Goal: Transaction & Acquisition: Purchase product/service

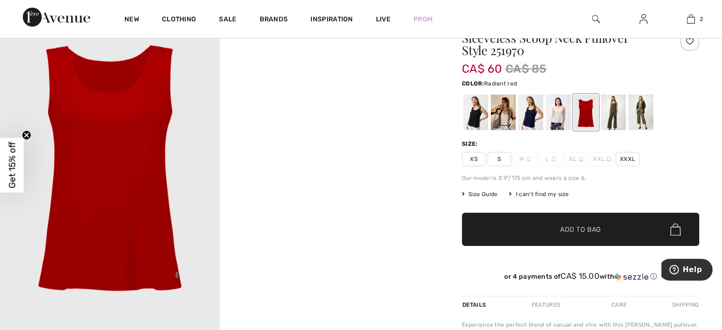
click at [582, 109] on div at bounding box center [585, 112] width 25 height 36
click at [473, 107] on div at bounding box center [475, 112] width 25 height 36
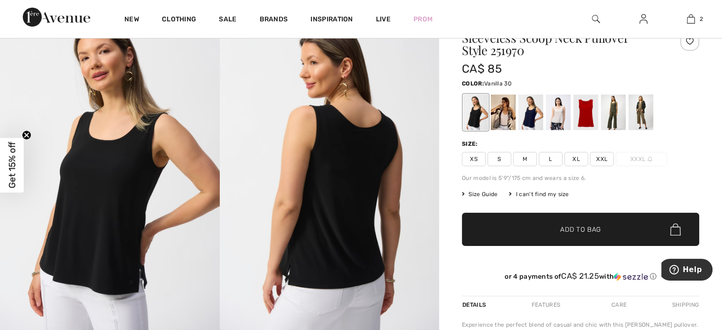
click at [503, 113] on div at bounding box center [503, 112] width 25 height 36
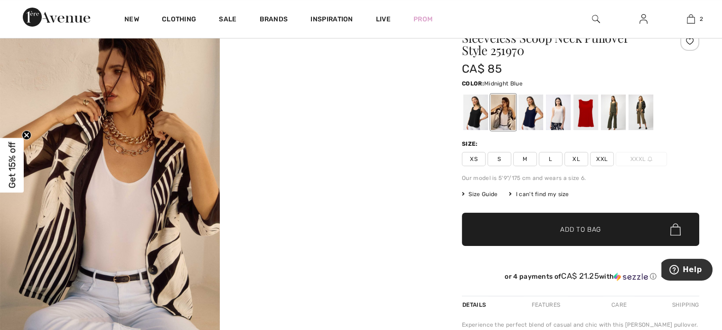
click at [529, 110] on div at bounding box center [530, 112] width 25 height 36
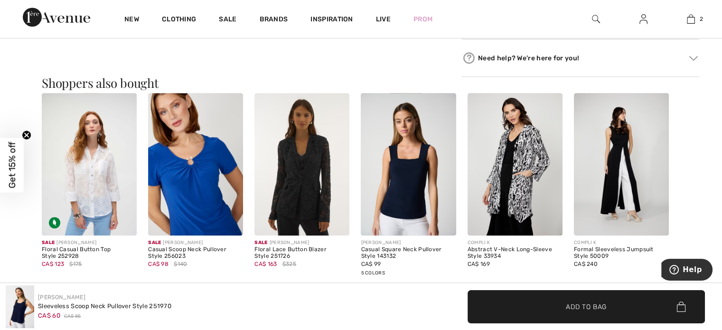
scroll to position [575, 0]
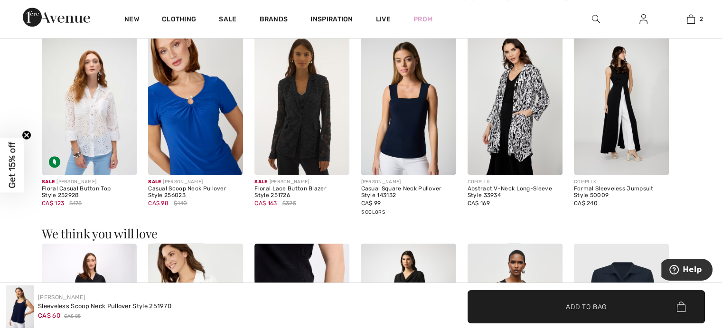
click at [404, 110] on img at bounding box center [408, 103] width 95 height 142
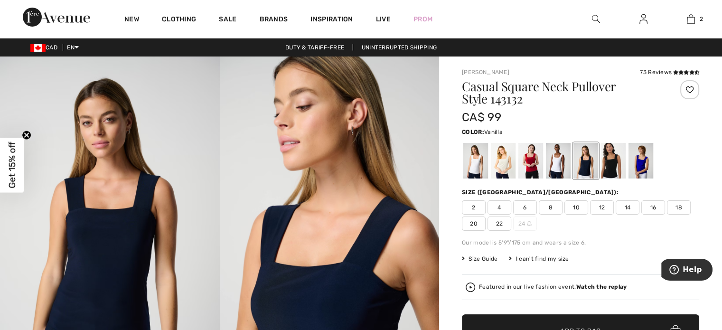
click at [475, 162] on div at bounding box center [475, 161] width 25 height 36
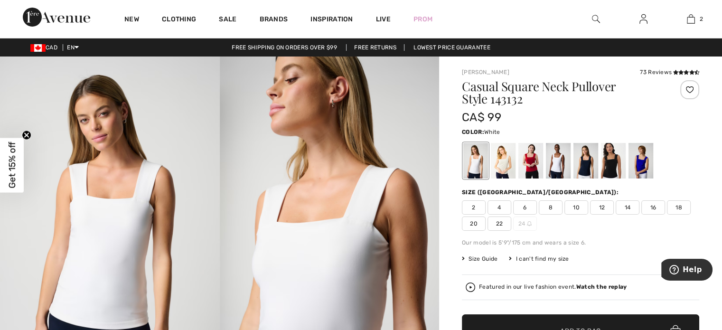
click at [558, 155] on div at bounding box center [558, 161] width 25 height 36
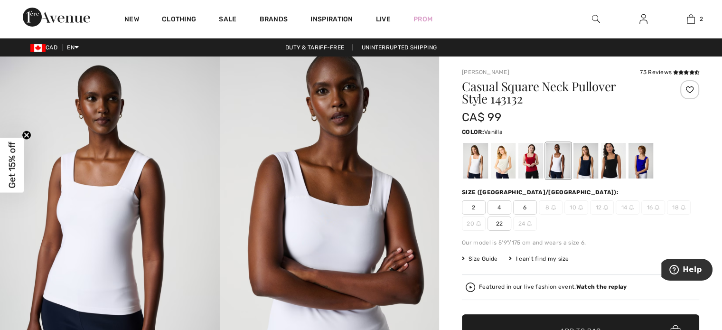
click at [474, 159] on div at bounding box center [475, 161] width 25 height 36
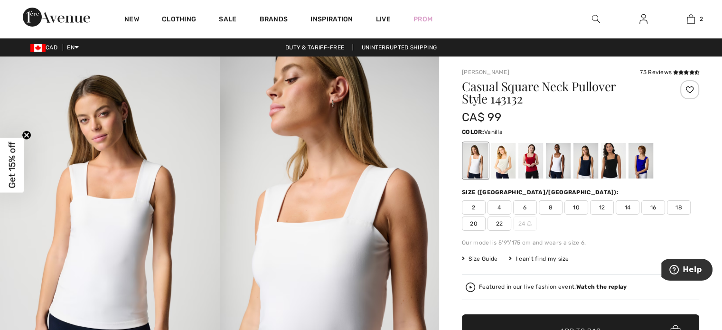
click at [600, 206] on span "12" at bounding box center [602, 207] width 24 height 14
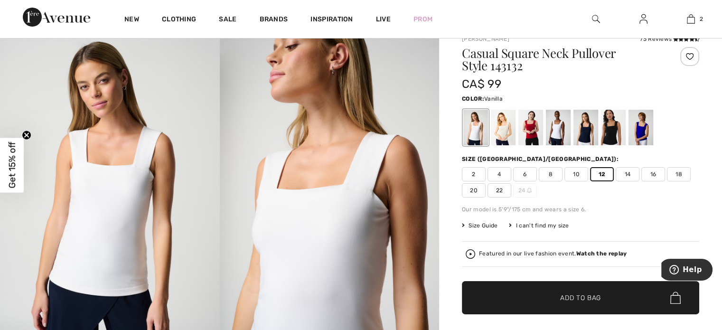
scroll to position [95, 0]
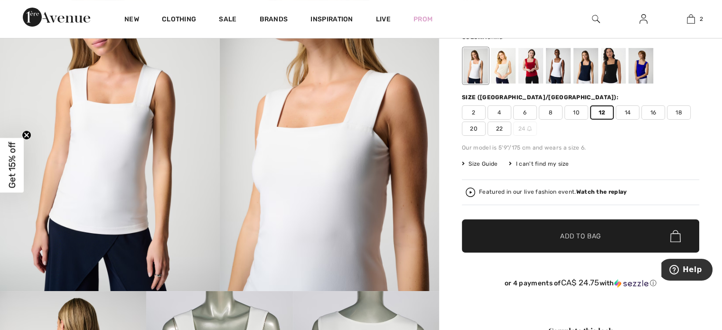
click at [577, 235] on span "Add to Bag" at bounding box center [580, 236] width 41 height 10
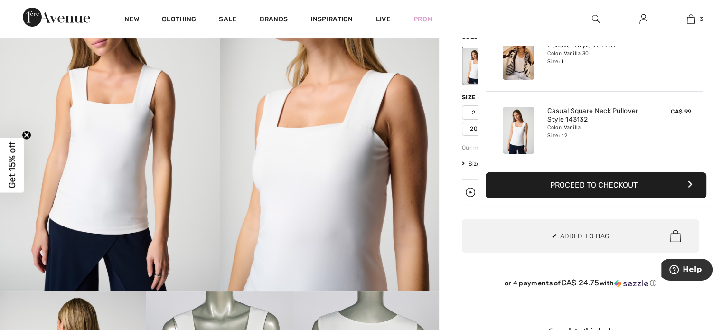
scroll to position [0, 0]
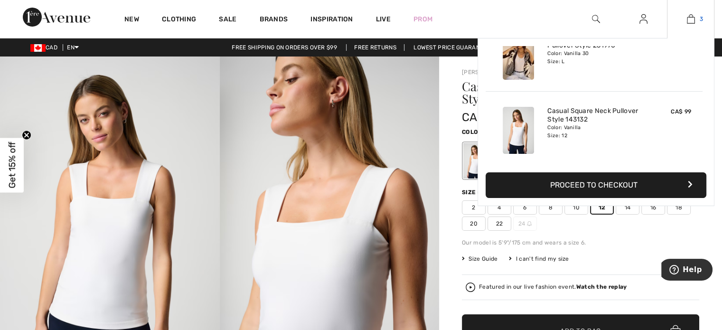
click at [689, 20] on img at bounding box center [691, 18] width 8 height 11
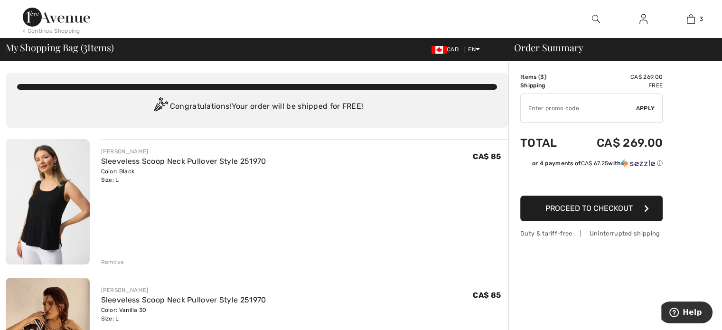
click at [592, 204] on span "Proceed to Checkout" at bounding box center [588, 208] width 87 height 9
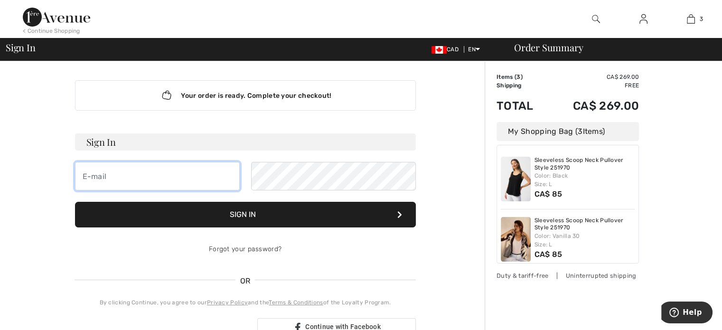
click at [133, 173] on input "email" at bounding box center [157, 176] width 165 height 28
type input "dippold@sympatico.ca"
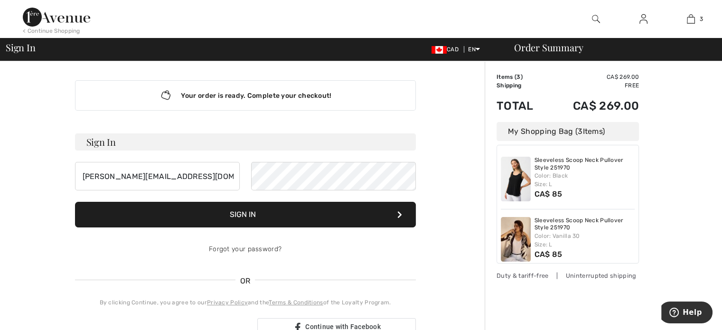
click at [255, 210] on button "Sign In" at bounding box center [245, 215] width 341 height 26
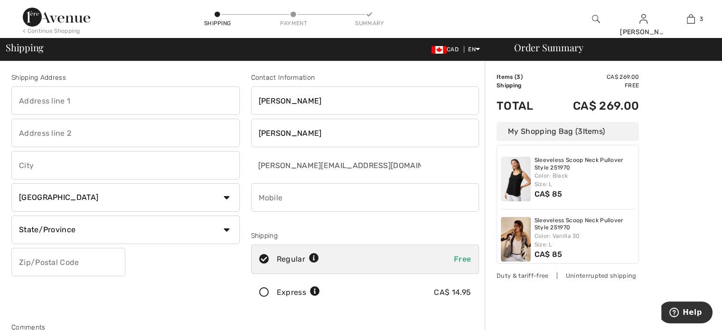
click at [78, 102] on input "text" at bounding box center [125, 100] width 228 height 28
type input "[STREET_ADDRESS]"
click at [46, 165] on input "text" at bounding box center [125, 165] width 228 height 28
type input "Uxbridge"
click at [104, 216] on select "State/Province [GEOGRAPHIC_DATA] [GEOGRAPHIC_DATA] [GEOGRAPHIC_DATA] [GEOGRAPHI…" at bounding box center [125, 229] width 228 height 28
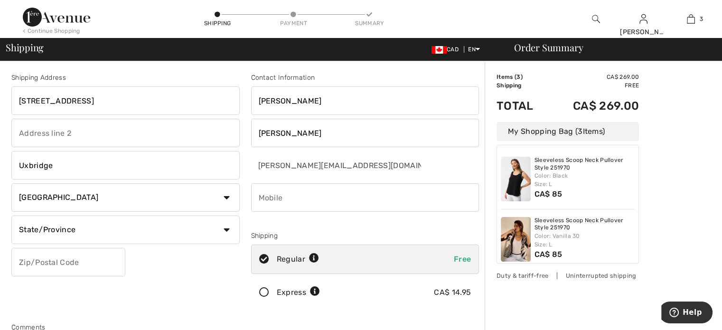
click at [103, 232] on select "State/Province [GEOGRAPHIC_DATA] [GEOGRAPHIC_DATA] [GEOGRAPHIC_DATA] [GEOGRAPHI…" at bounding box center [125, 229] width 228 height 28
click at [227, 231] on select "State/Province [GEOGRAPHIC_DATA] [GEOGRAPHIC_DATA] [GEOGRAPHIC_DATA] [GEOGRAPHI…" at bounding box center [125, 229] width 228 height 28
select select "ON"
click at [11, 215] on select "State/Province [GEOGRAPHIC_DATA] [GEOGRAPHIC_DATA] [GEOGRAPHIC_DATA] [GEOGRAPHI…" at bounding box center [125, 229] width 228 height 28
click at [68, 261] on input "text" at bounding box center [68, 262] width 114 height 28
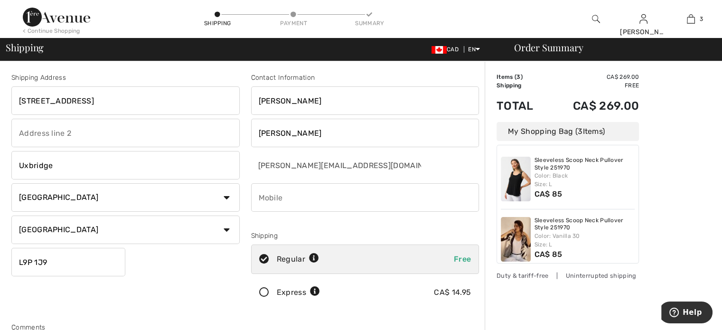
type input "L9P1J9"
click at [344, 201] on input "phone" at bounding box center [365, 197] width 228 height 28
type input "9058620109"
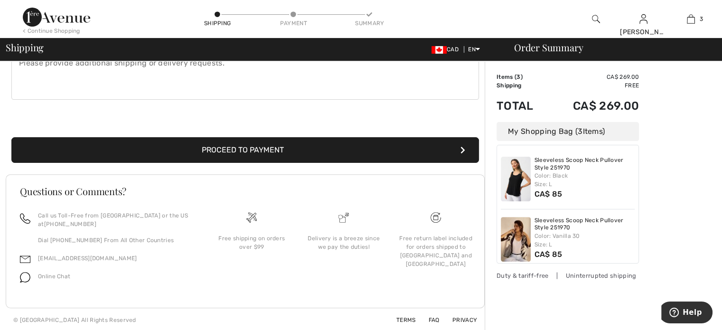
scroll to position [287, 0]
click at [260, 147] on button "Proceed to Payment" at bounding box center [244, 150] width 467 height 26
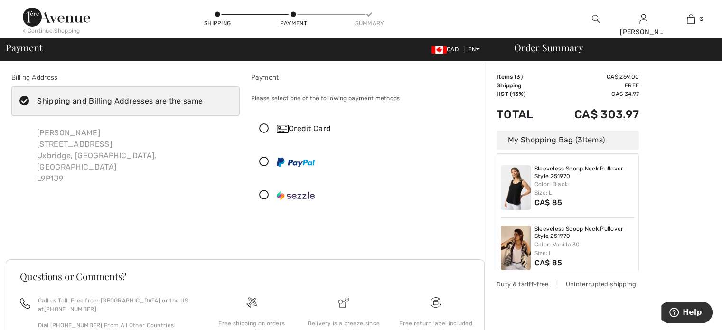
click at [265, 128] on icon at bounding box center [263, 129] width 25 height 10
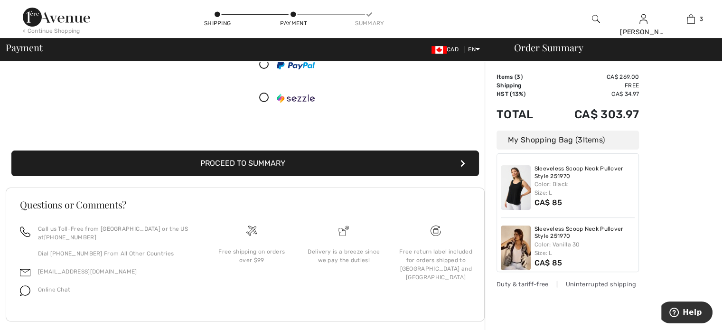
scroll to position [217, 0]
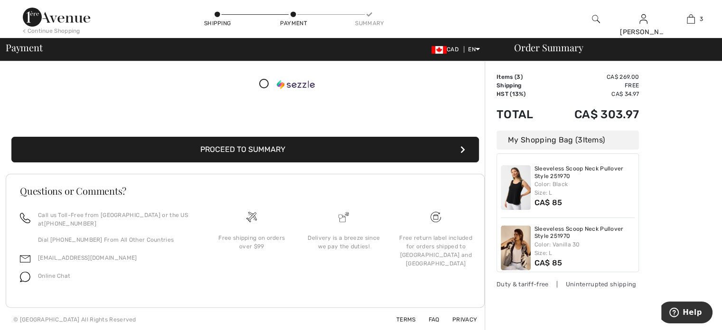
click at [226, 147] on button "Proceed to Summary" at bounding box center [244, 150] width 467 height 26
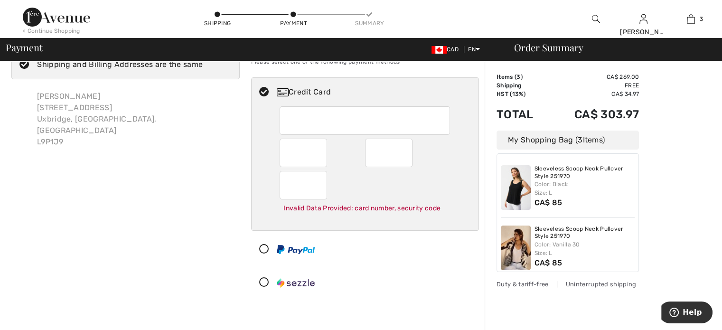
scroll to position [0, 0]
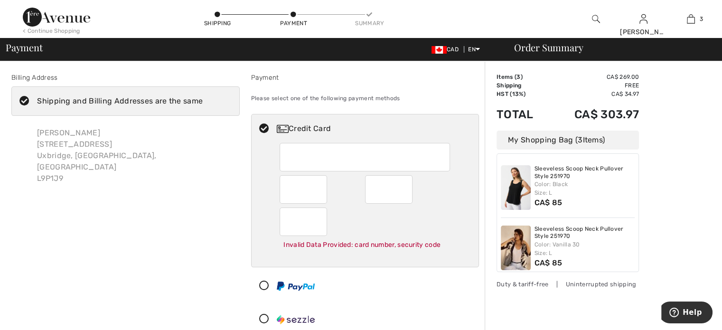
click at [263, 126] on icon at bounding box center [263, 129] width 25 height 10
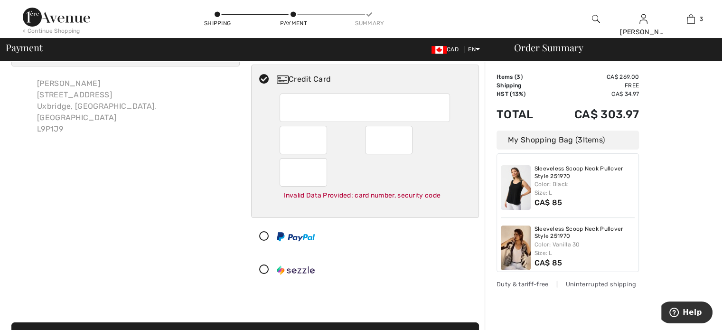
scroll to position [142, 0]
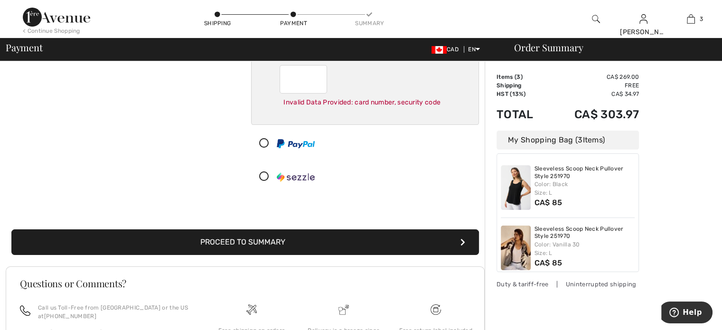
click at [276, 237] on button "Proceed to Summary" at bounding box center [244, 242] width 467 height 26
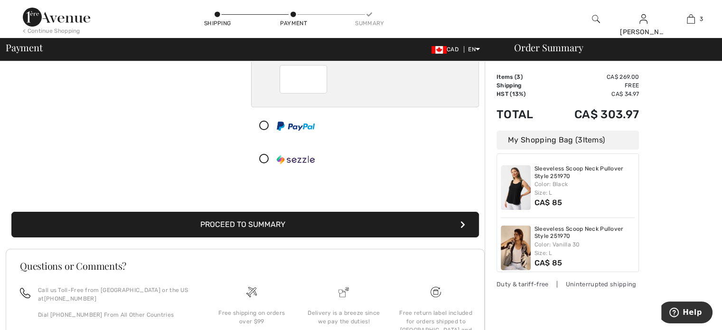
click at [271, 220] on button "Proceed to Summary" at bounding box center [244, 225] width 467 height 26
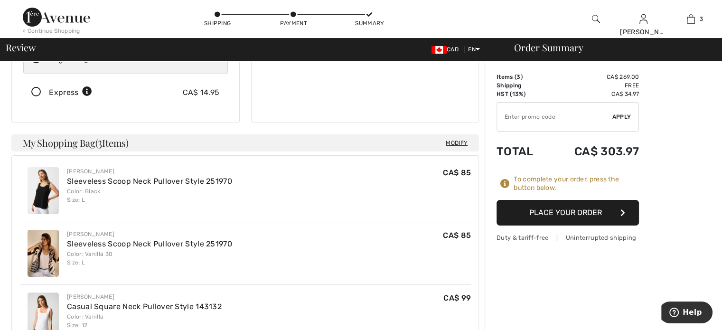
scroll to position [95, 0]
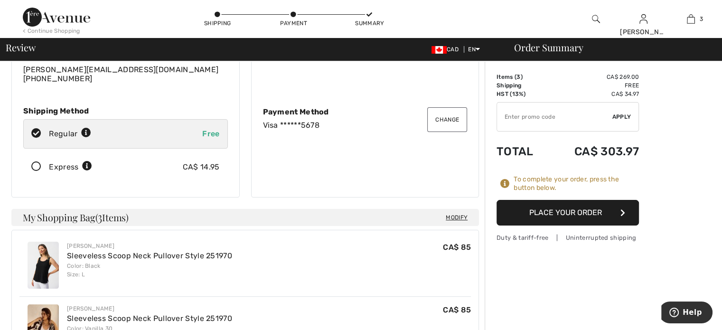
click at [563, 212] on button "Place Your Order" at bounding box center [567, 213] width 142 height 26
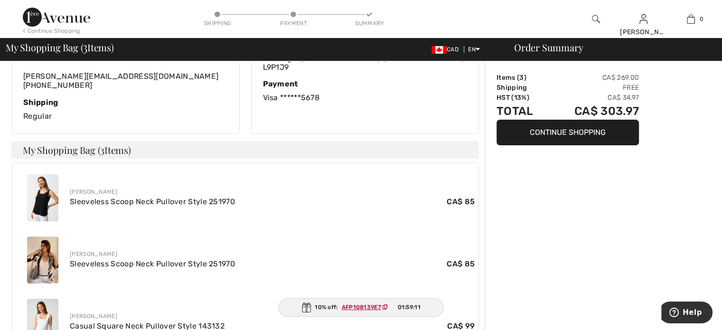
scroll to position [285, 0]
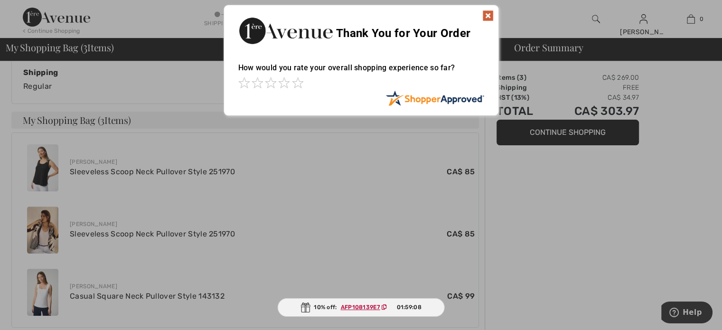
click at [487, 14] on img at bounding box center [487, 15] width 11 height 11
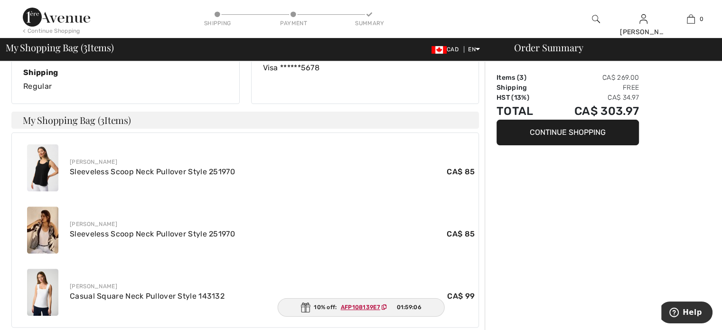
click at [351, 306] on ins "AFP108139E7" at bounding box center [360, 307] width 39 height 7
